Goal: Information Seeking & Learning: Learn about a topic

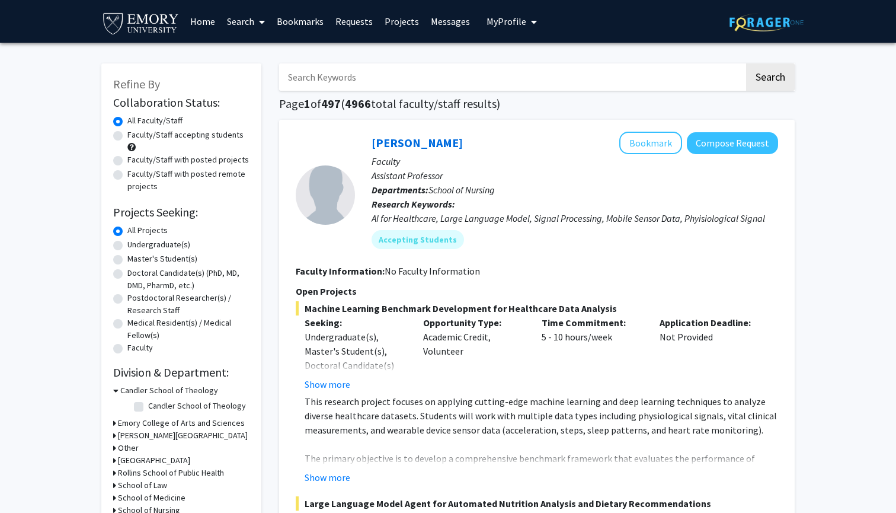
click at [526, 17] on span "My profile dropdown to access profile and logout" at bounding box center [531, 21] width 11 height 41
click at [527, 66] on span "View Profile" at bounding box center [561, 68] width 72 height 13
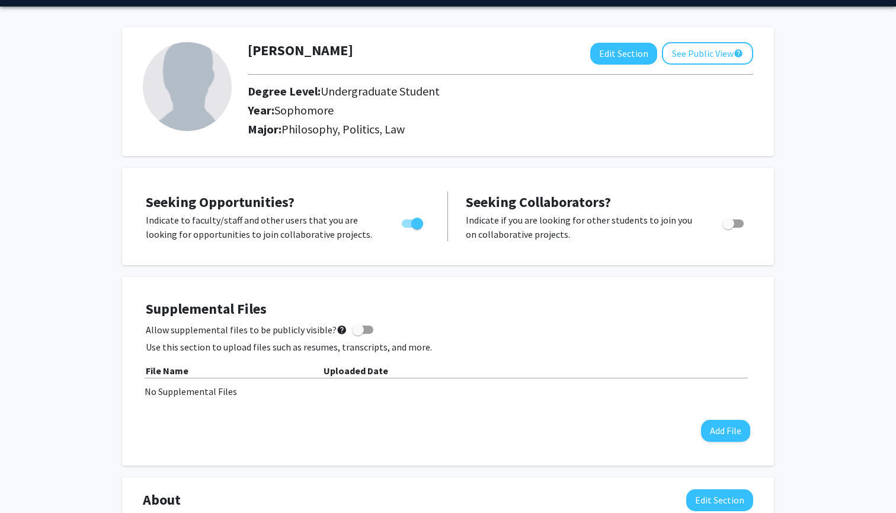
scroll to position [53, 0]
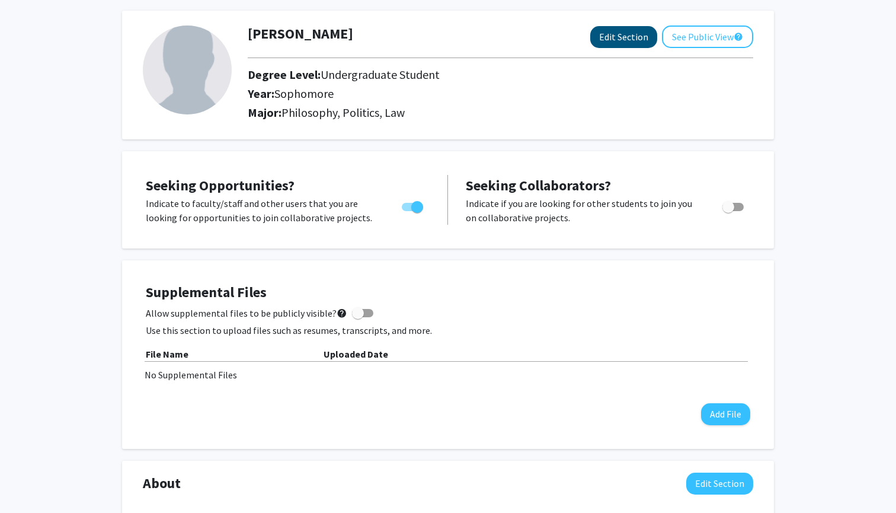
click at [630, 46] on button "Edit Section" at bounding box center [623, 37] width 67 height 22
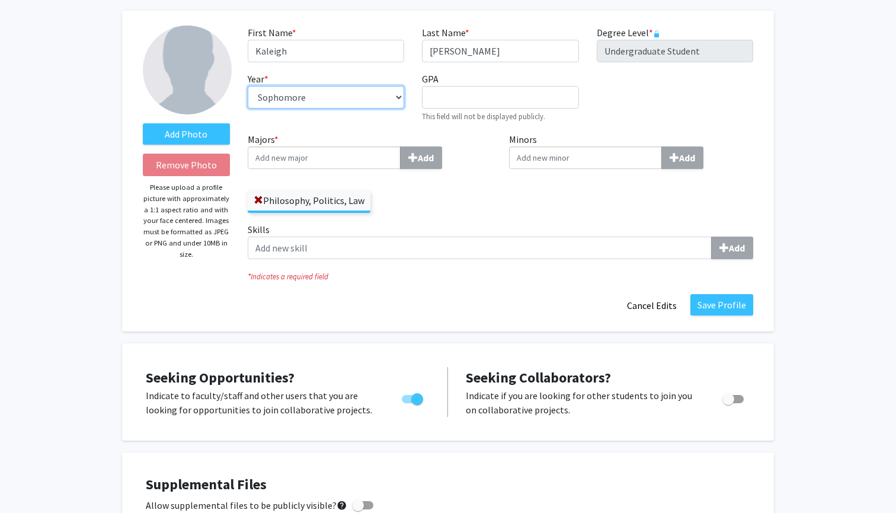
select select "junior"
click at [731, 309] on button "Save Profile" at bounding box center [721, 304] width 63 height 21
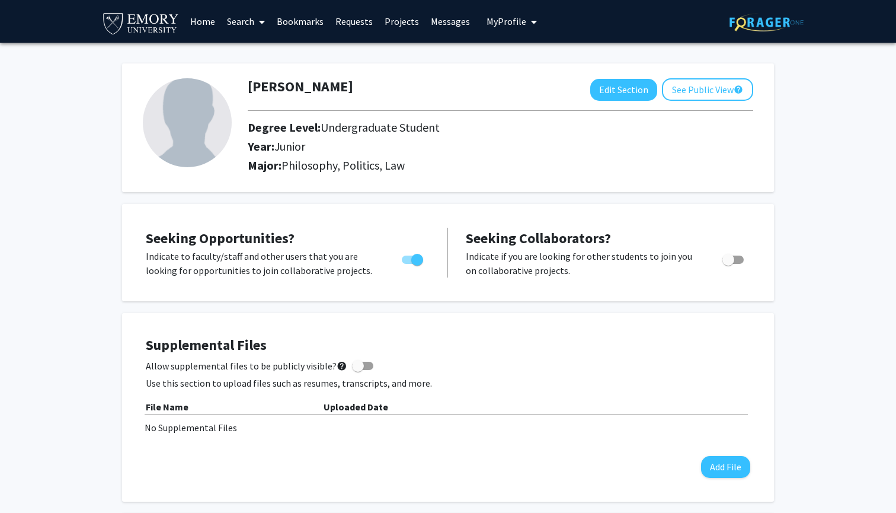
scroll to position [0, 0]
click at [204, 21] on link "Home" at bounding box center [202, 21] width 37 height 41
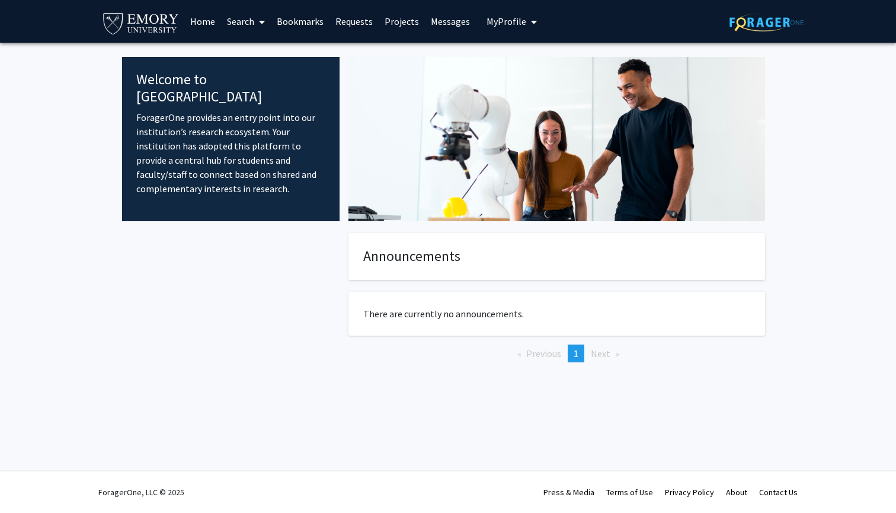
click at [261, 21] on icon at bounding box center [262, 21] width 6 height 9
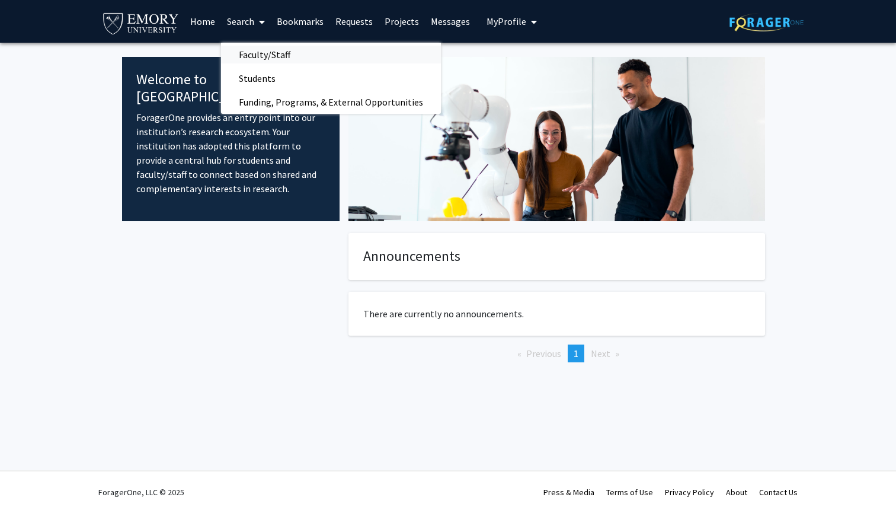
click at [270, 58] on span "Faculty/Staff" at bounding box center [264, 55] width 87 height 24
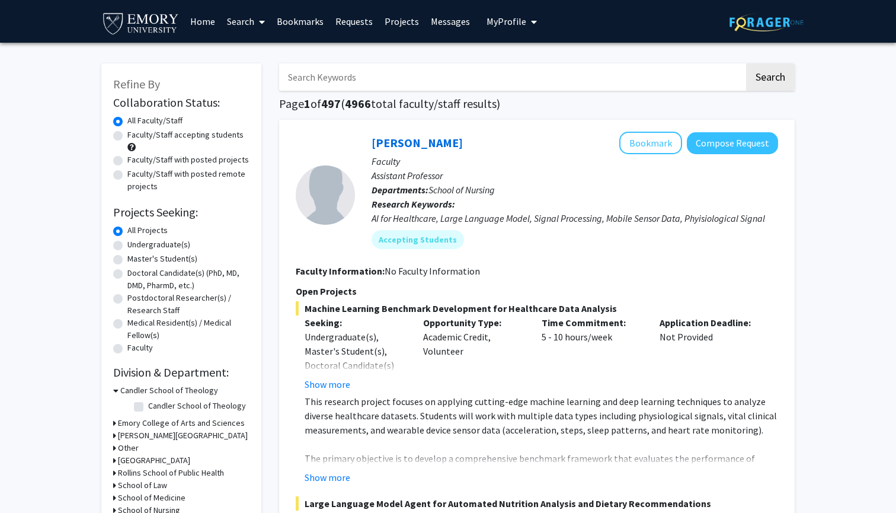
click at [127, 139] on label "Faculty/Staff accepting students" at bounding box center [185, 135] width 116 height 12
click at [127, 136] on input "Faculty/Staff accepting students" at bounding box center [131, 133] width 8 height 8
radio input "true"
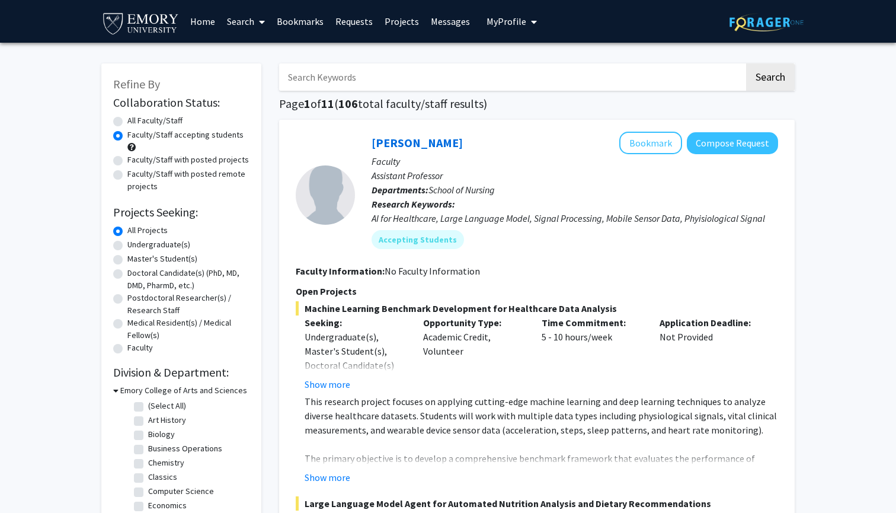
click at [127, 246] on label "Undergraduate(s)" at bounding box center [158, 244] width 63 height 12
click at [127, 246] on input "Undergraduate(s)" at bounding box center [131, 242] width 8 height 8
radio input "true"
click at [127, 235] on label "All Projects" at bounding box center [147, 230] width 40 height 12
click at [127, 232] on input "All Projects" at bounding box center [131, 228] width 8 height 8
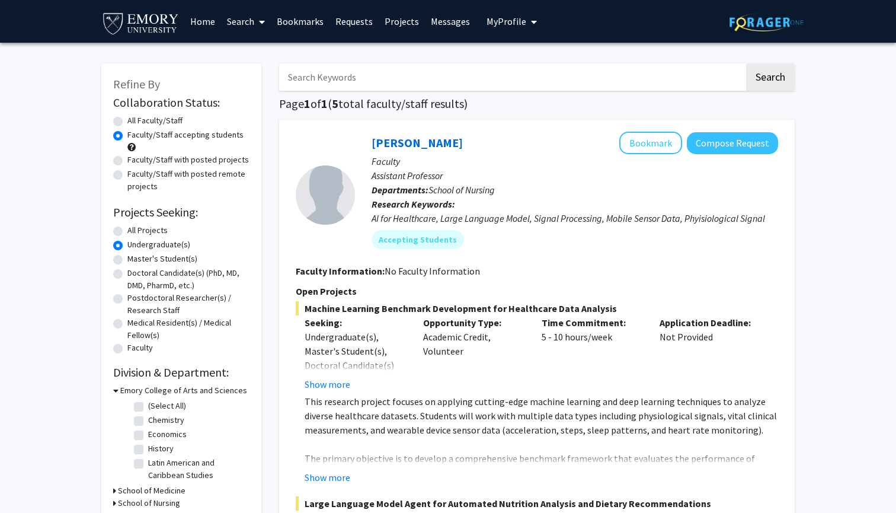
radio input "true"
click at [127, 121] on label "All Faculty/Staff" at bounding box center [154, 120] width 55 height 12
click at [127, 121] on input "All Faculty/Staff" at bounding box center [131, 118] width 8 height 8
radio input "true"
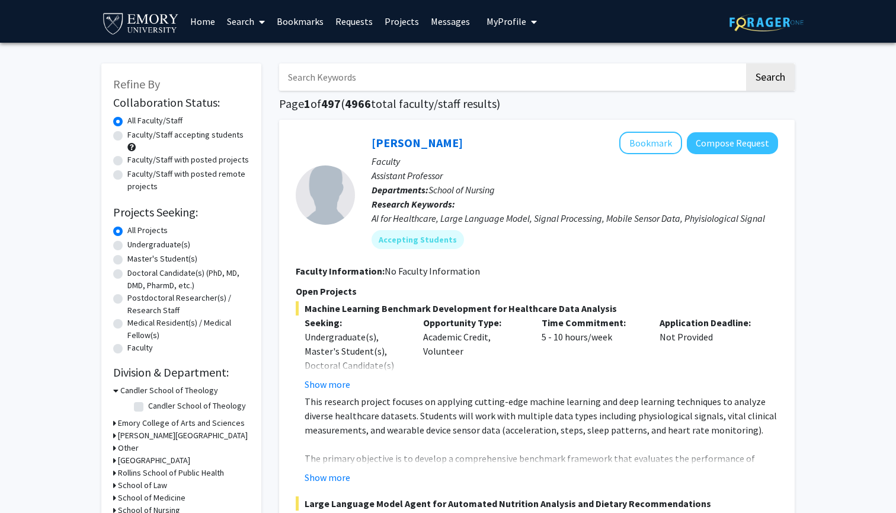
click at [123, 137] on div "Faculty/Staff accepting students" at bounding box center [181, 141] width 136 height 25
click at [127, 137] on label "Faculty/Staff accepting students" at bounding box center [185, 135] width 116 height 12
click at [127, 136] on input "Faculty/Staff accepting students" at bounding box center [131, 133] width 8 height 8
radio input "true"
